Goal: Find specific page/section: Find specific page/section

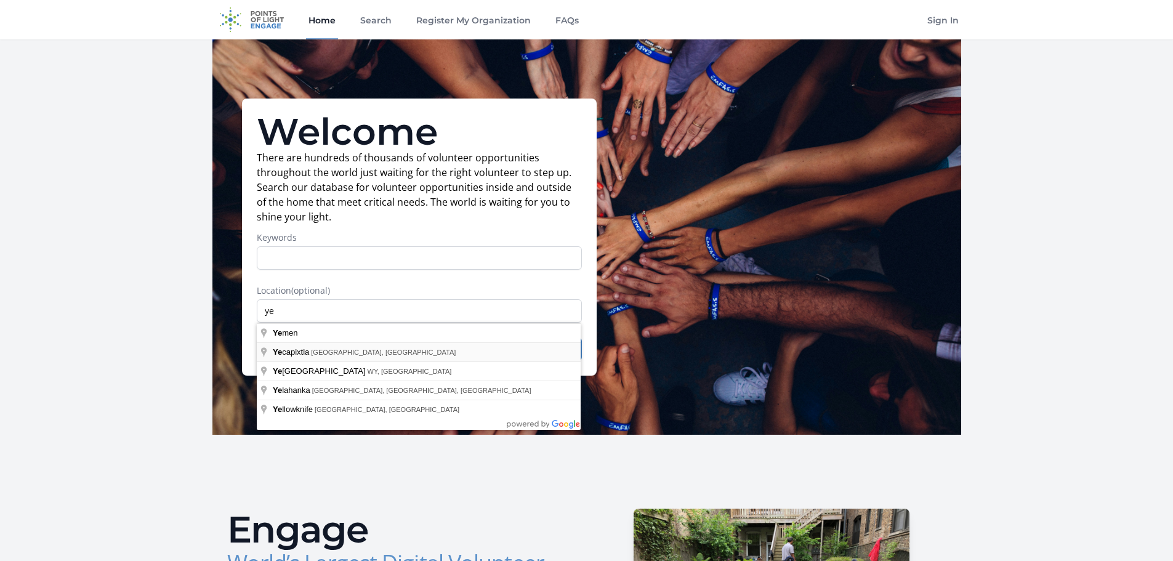
type input "y"
type input "[US_STATE], [GEOGRAPHIC_DATA]"
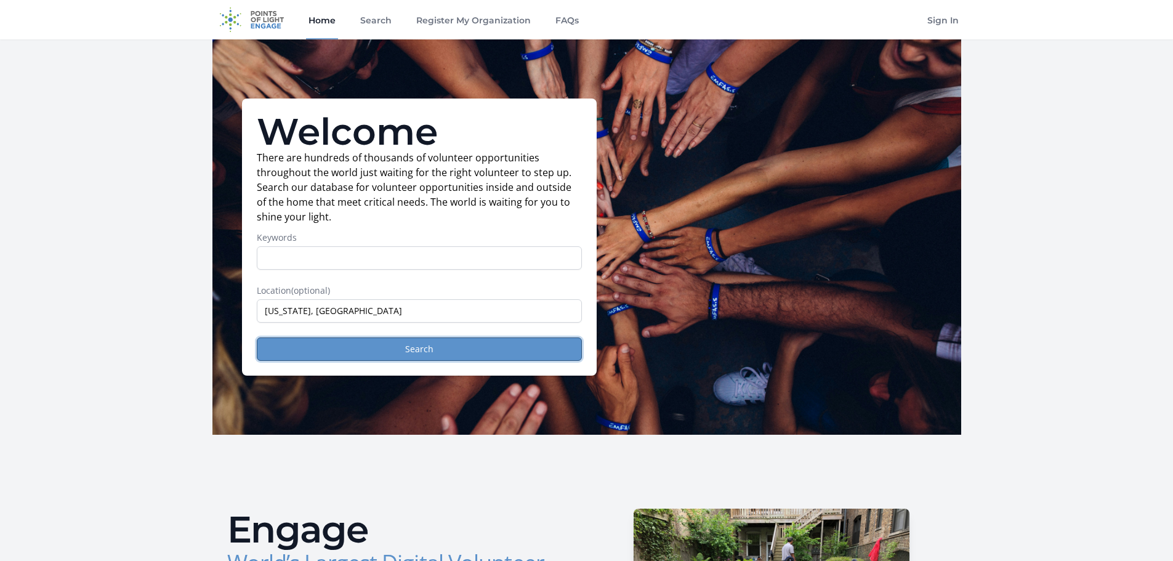
click at [460, 352] on button "Search" at bounding box center [419, 348] width 325 height 23
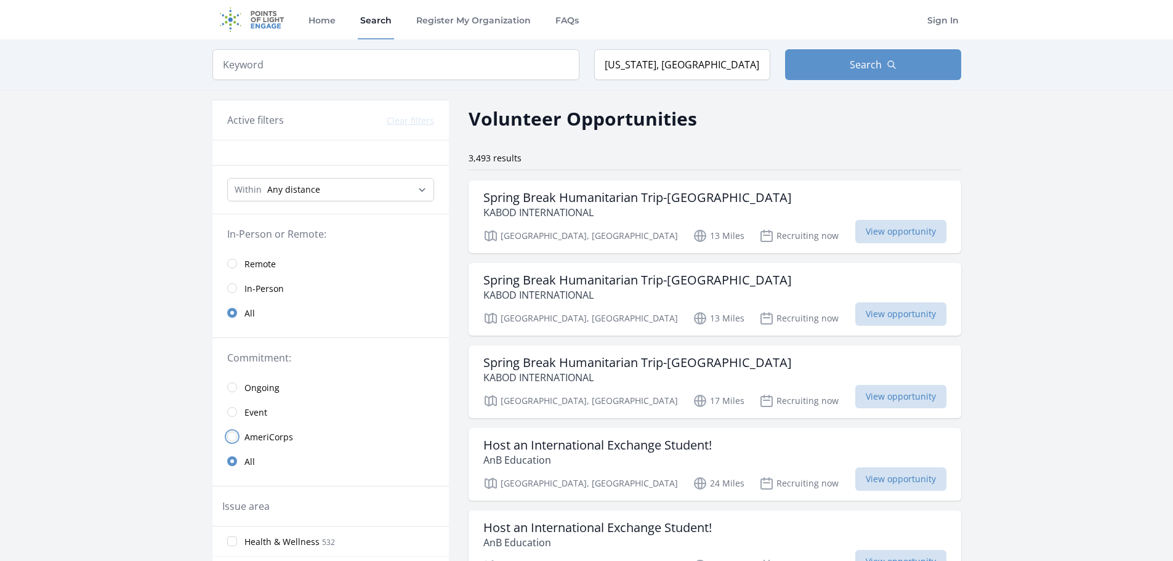
click at [230, 437] on input "radio" at bounding box center [232, 436] width 10 height 10
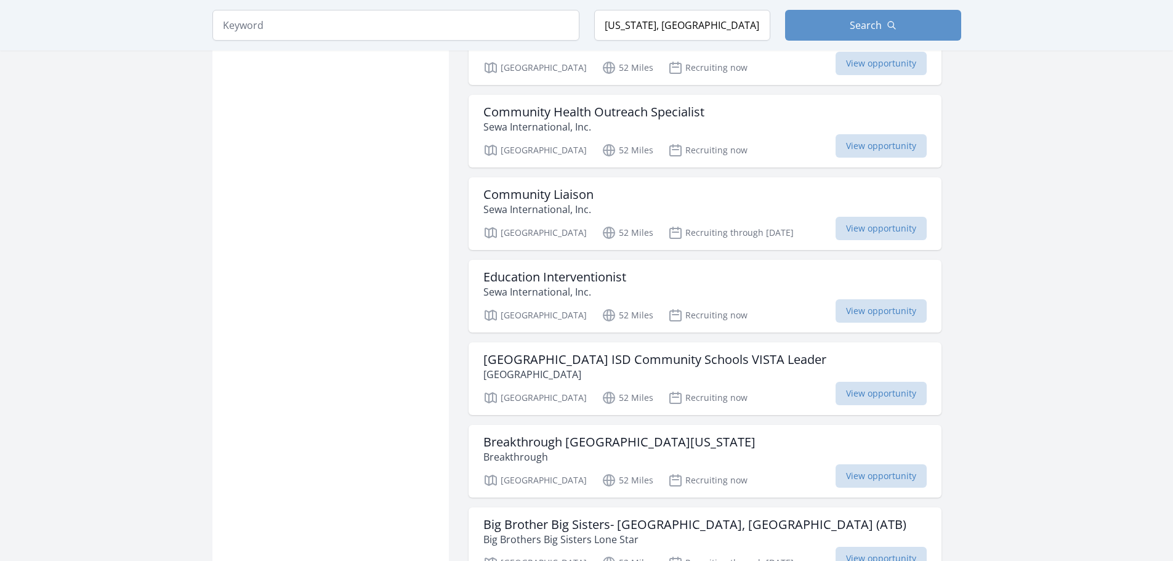
scroll to position [1293, 0]
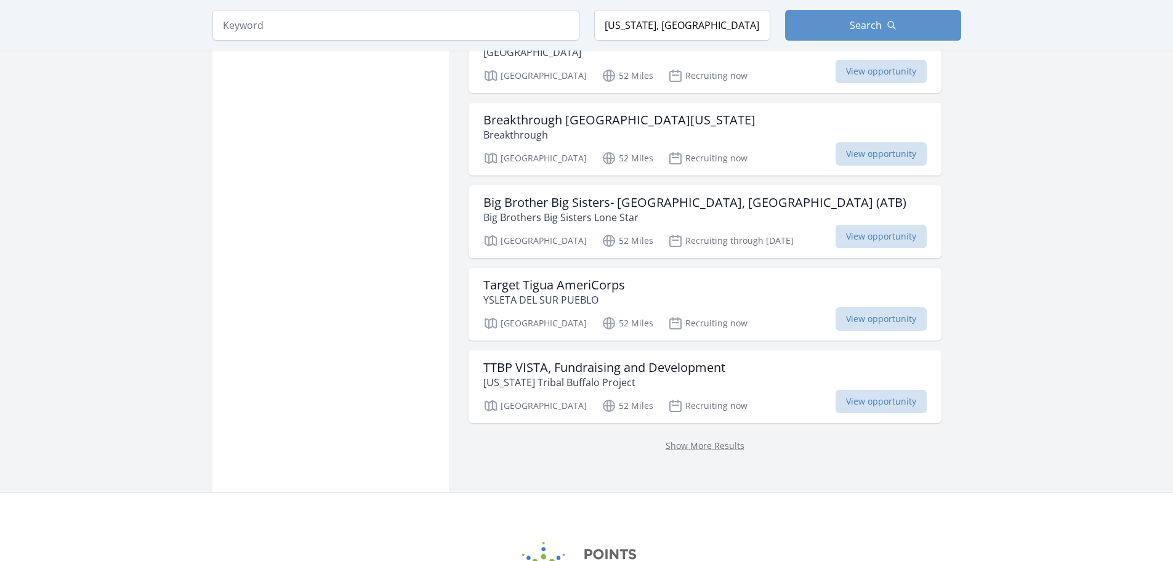
scroll to position [1600, 0]
